Goal: Check status

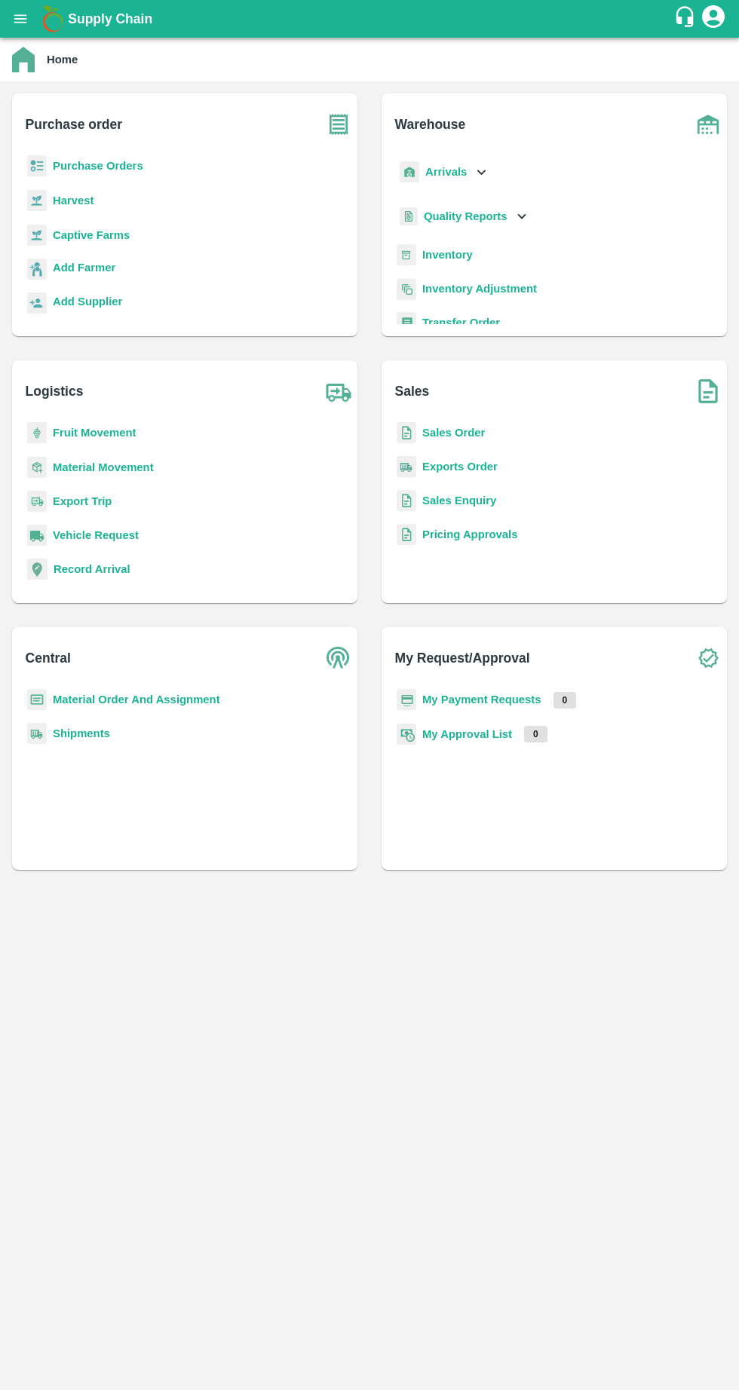
click at [473, 695] on b "My Payment Requests" at bounding box center [481, 700] width 119 height 12
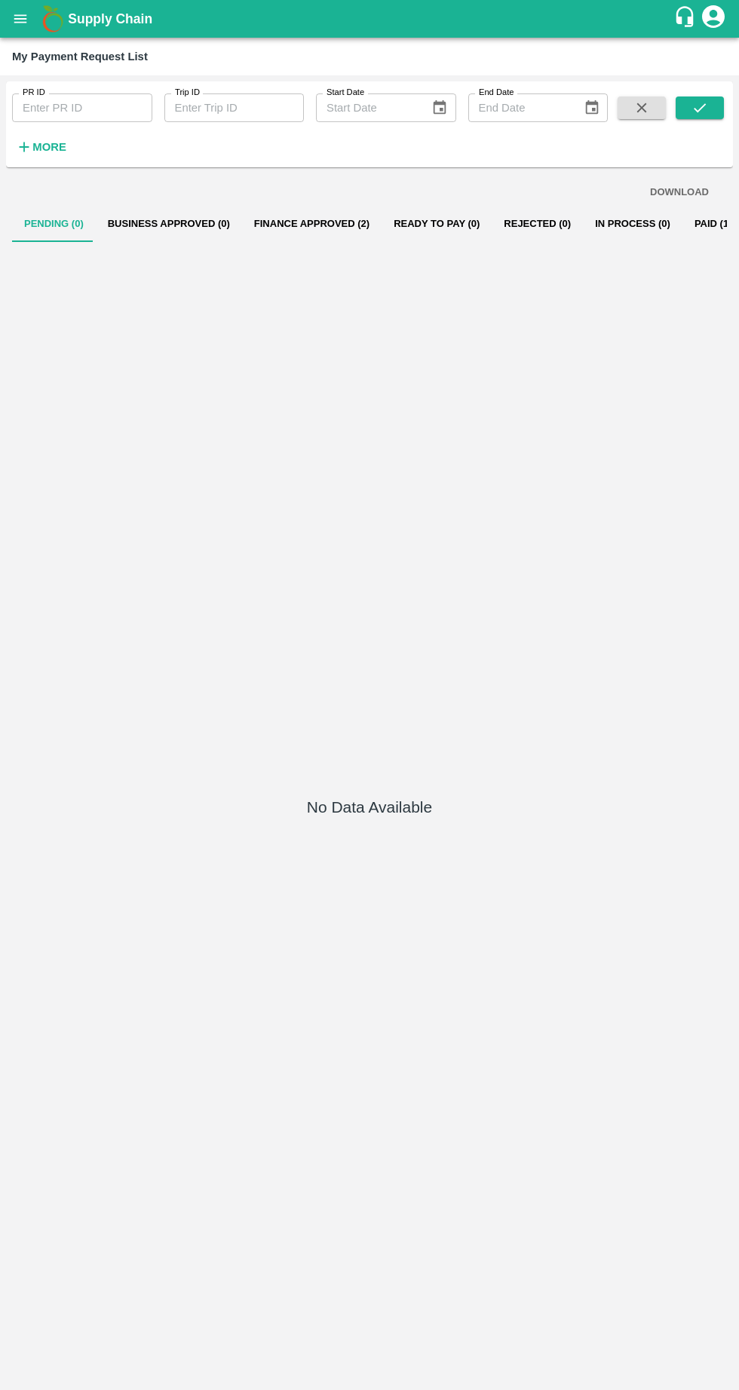
click at [318, 228] on button "Finance Approved (2)" at bounding box center [311, 224] width 139 height 36
